Goal: Transaction & Acquisition: Download file/media

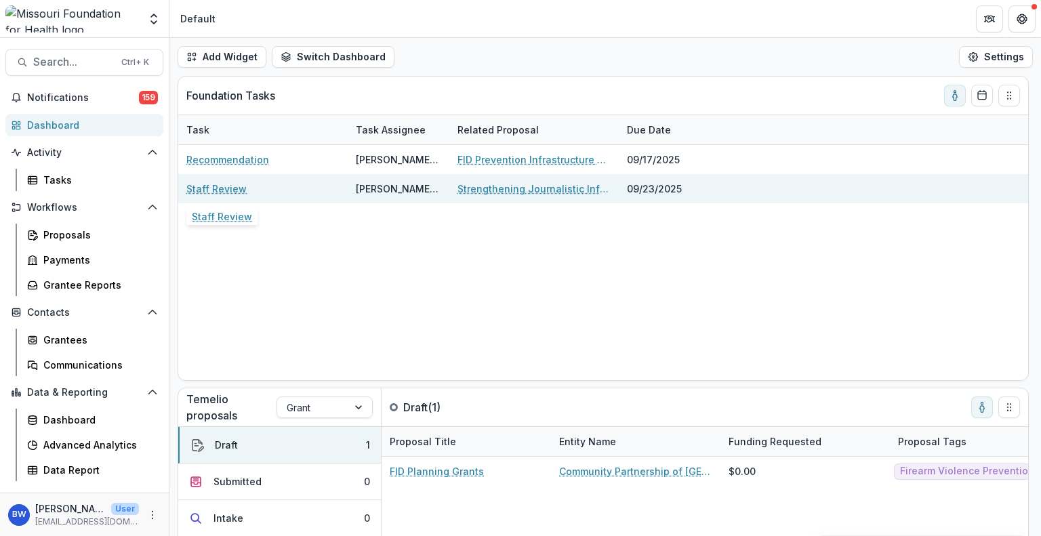
click at [223, 185] on link "Staff Review" at bounding box center [216, 189] width 60 height 14
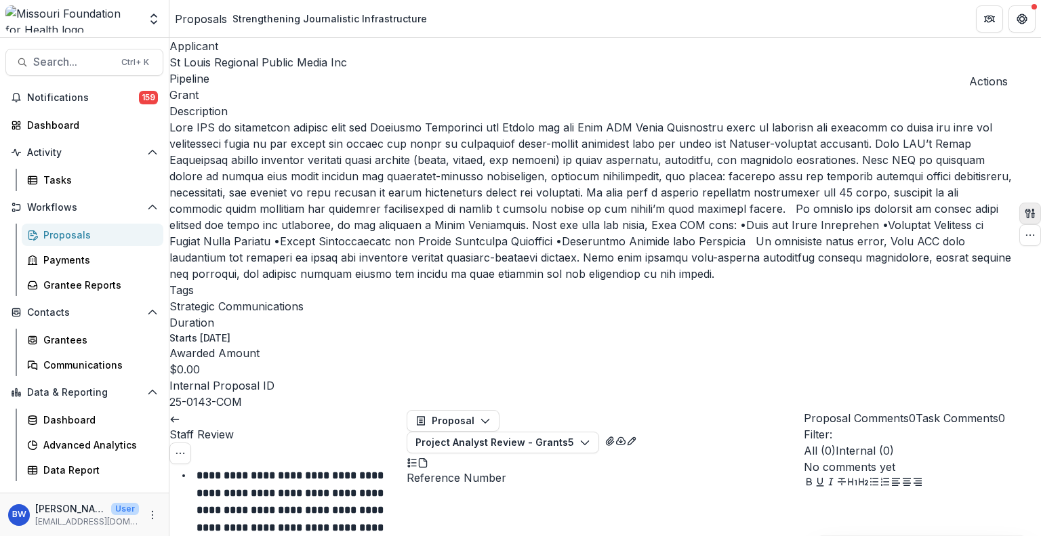
click at [1019, 203] on button "button" at bounding box center [1030, 214] width 22 height 22
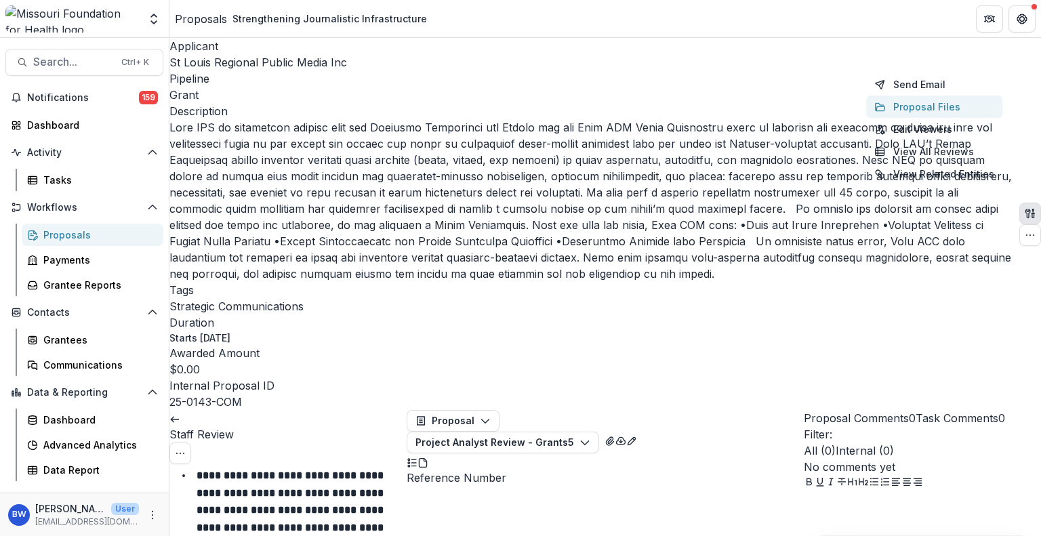
click at [919, 108] on button "Proposal Files" at bounding box center [934, 107] width 136 height 22
